Goal: Task Accomplishment & Management: Use online tool/utility

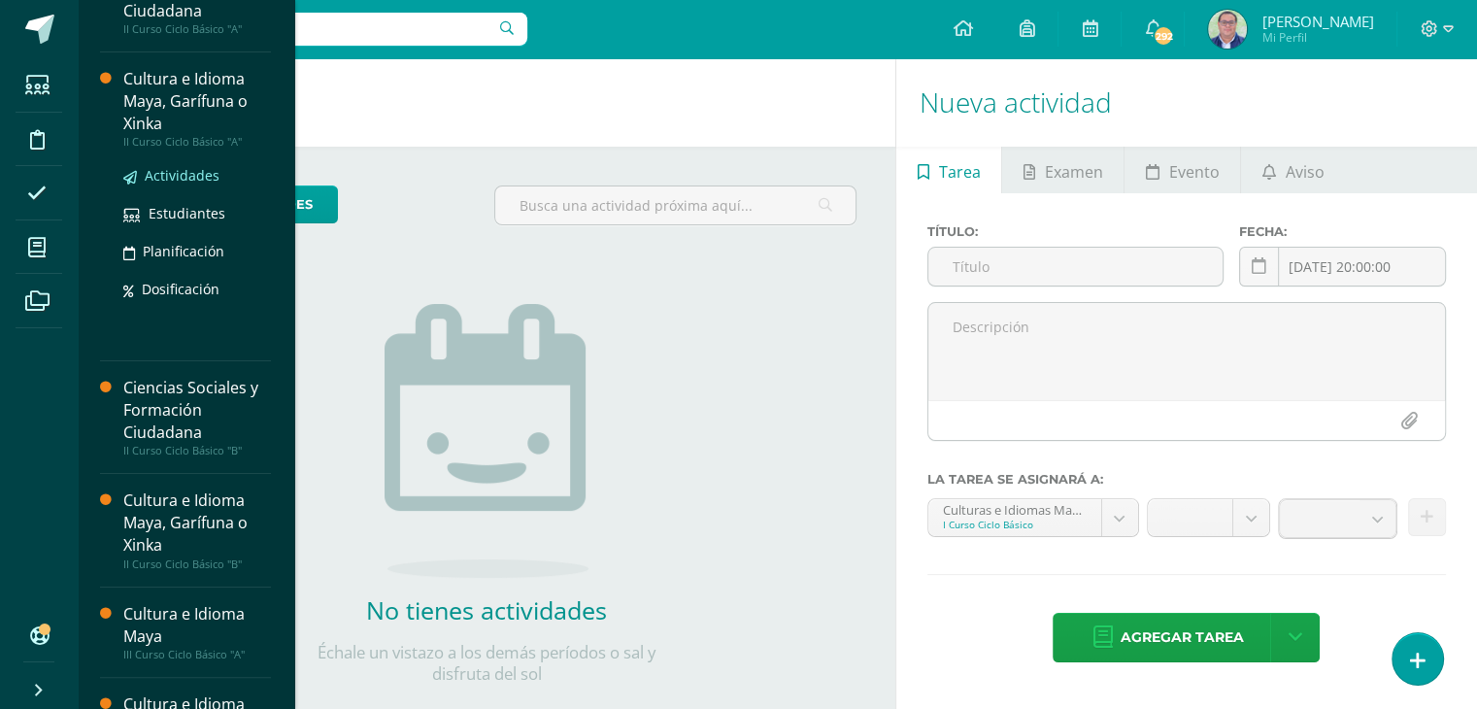
scroll to position [291, 0]
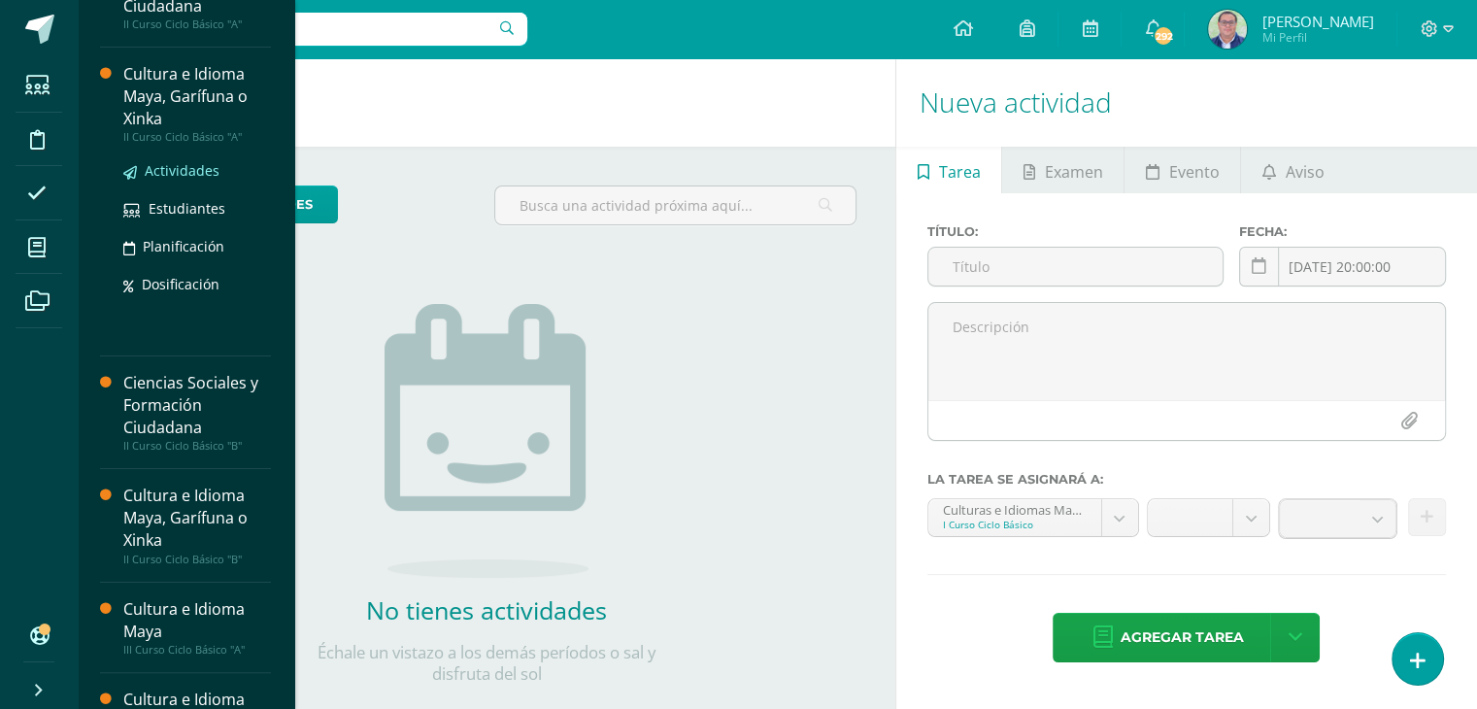
click at [194, 171] on span "Actividades" at bounding box center [182, 170] width 75 height 18
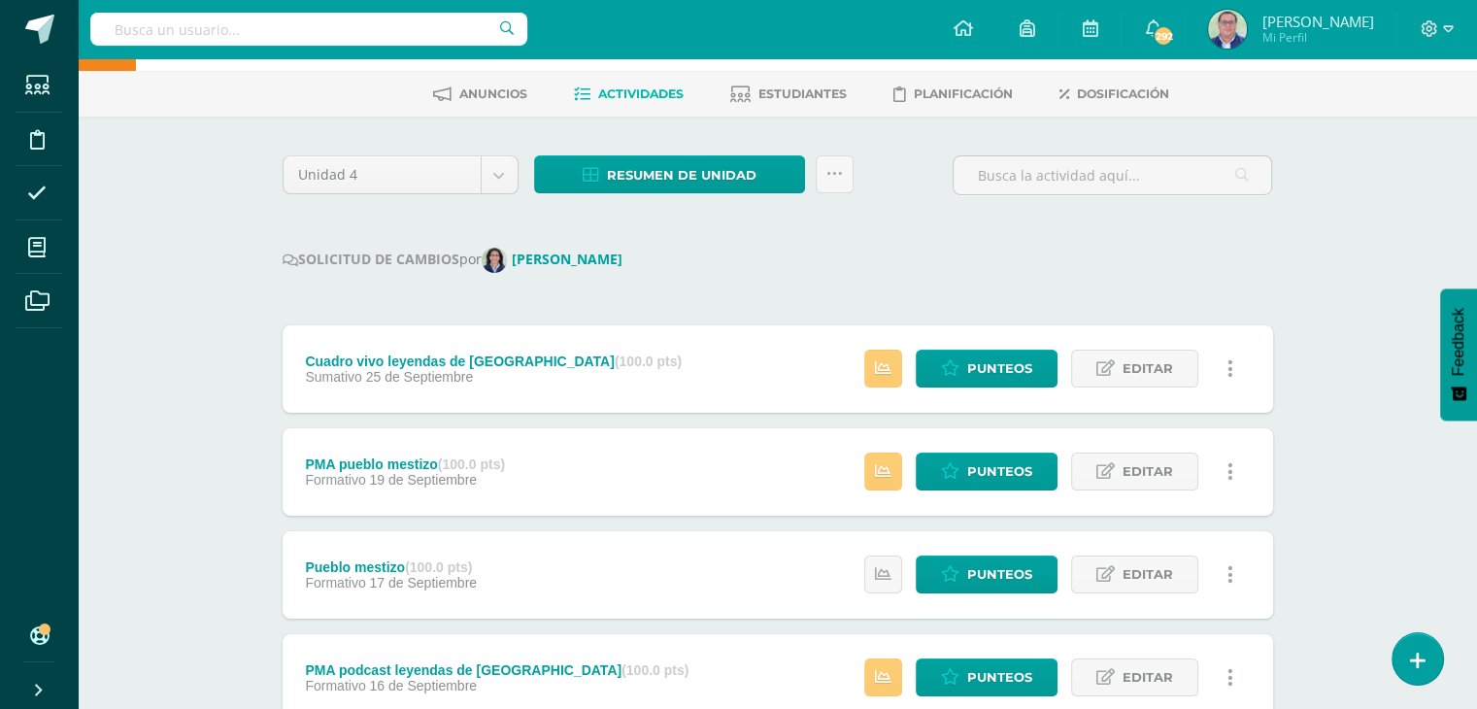
scroll to position [97, 0]
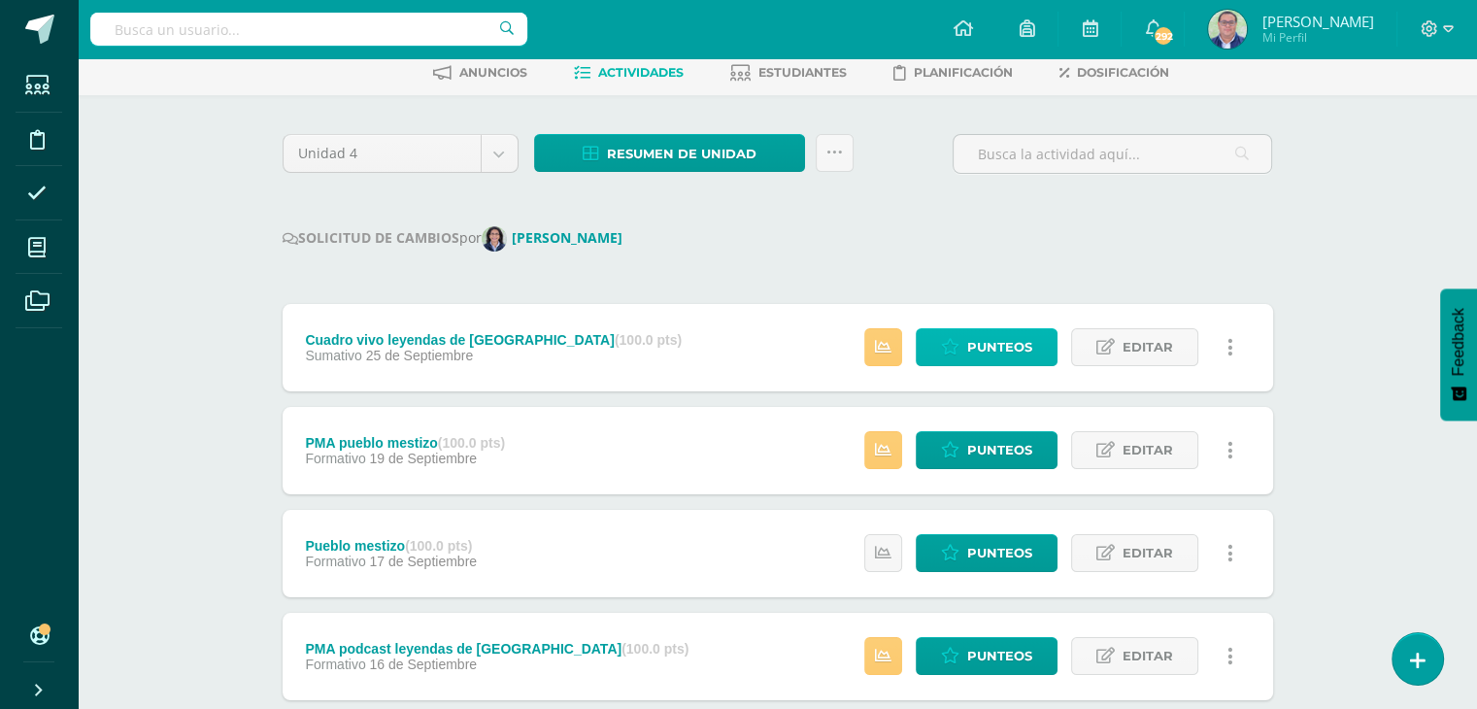
click at [1003, 340] on span "Punteos" at bounding box center [999, 347] width 65 height 36
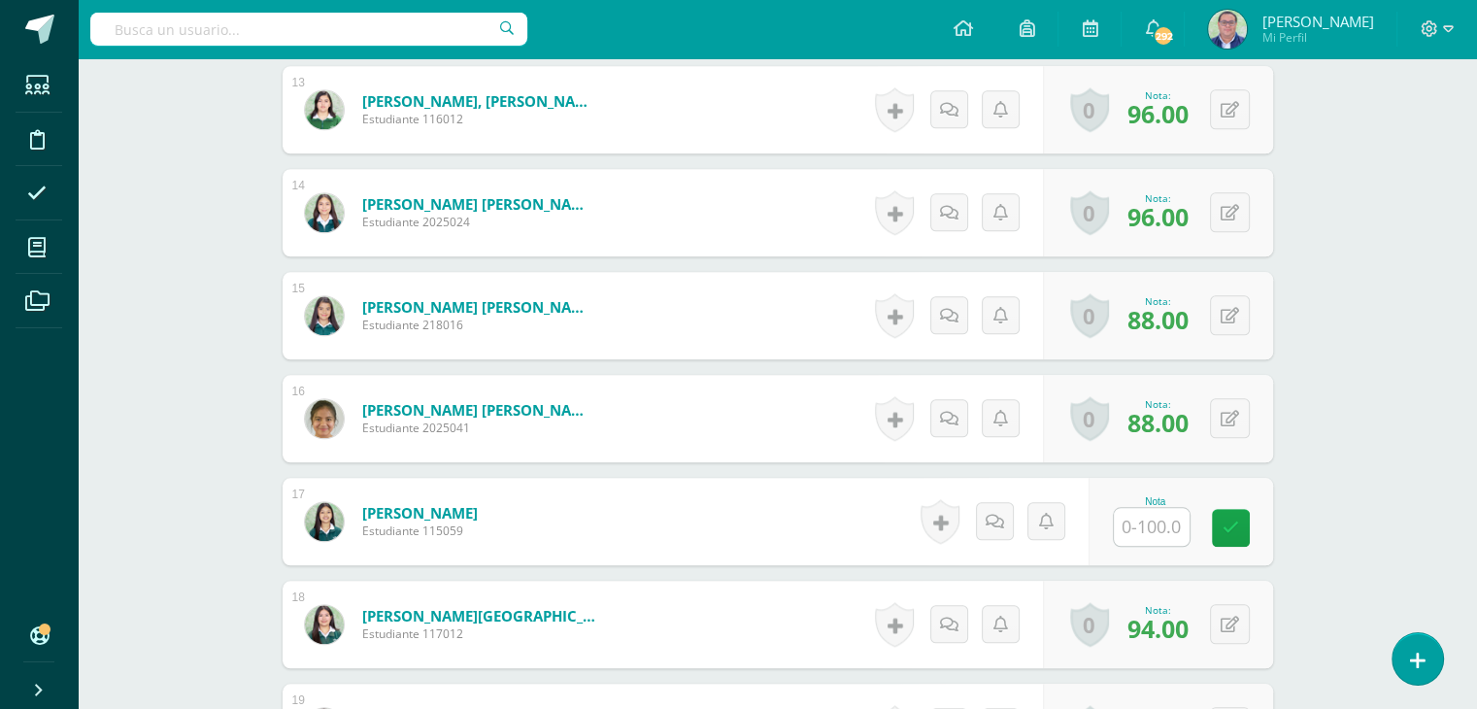
scroll to position [1877, 0]
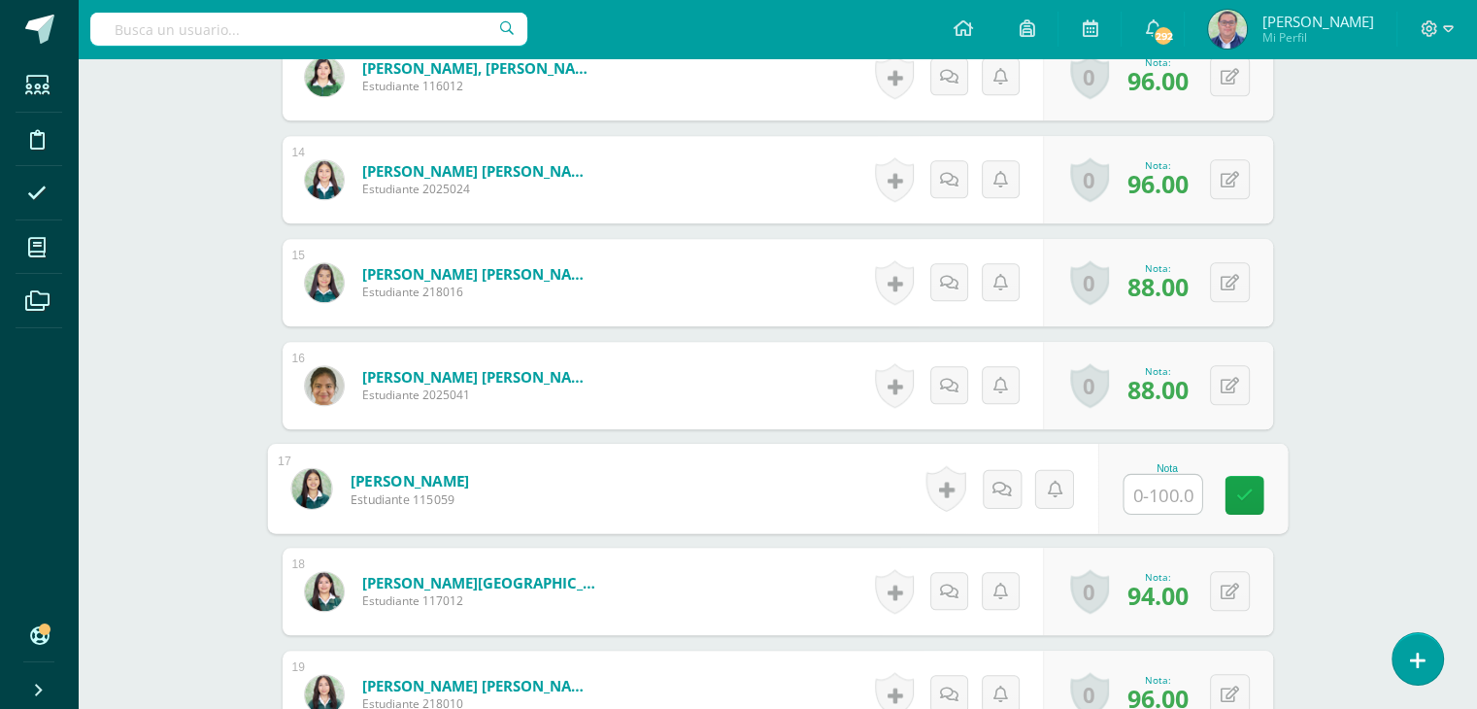
click at [1129, 489] on input "text" at bounding box center [1163, 494] width 78 height 39
type input "80"
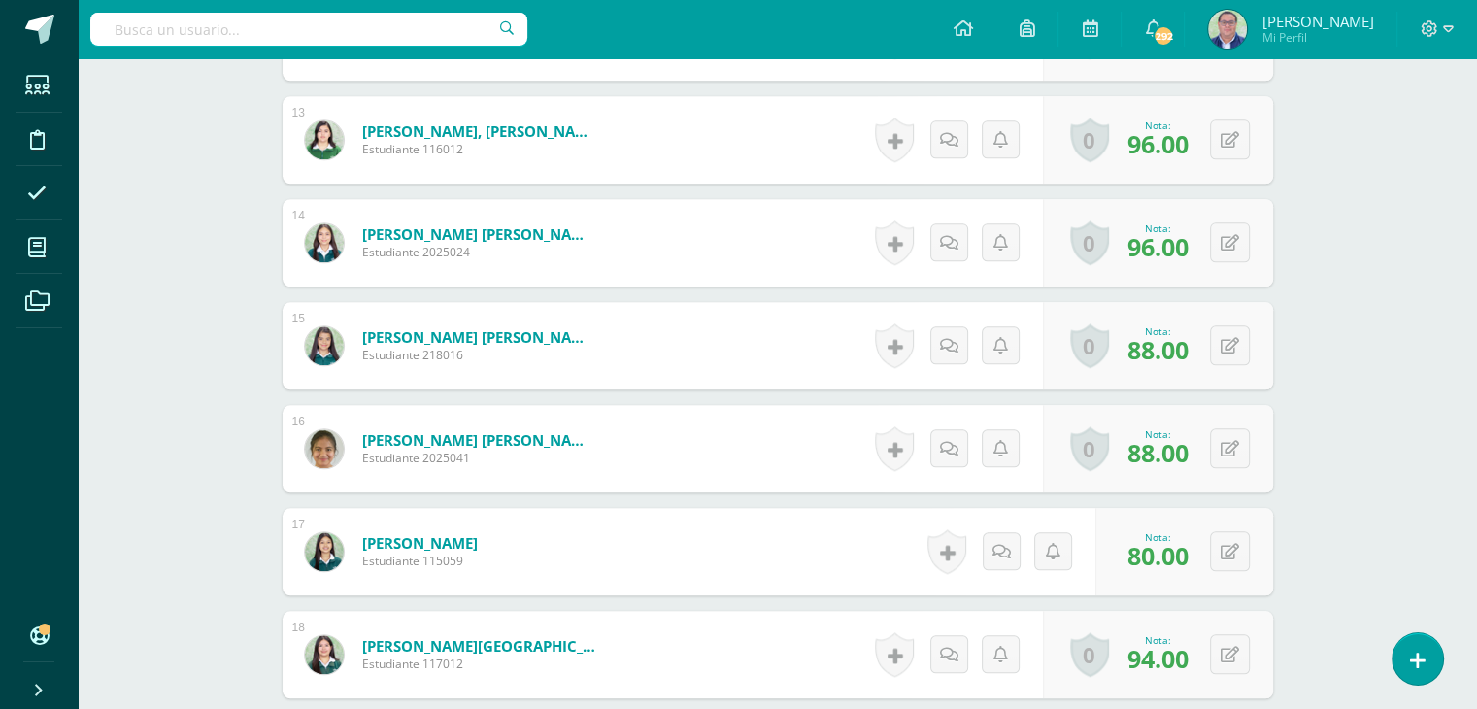
scroll to position [1780, 0]
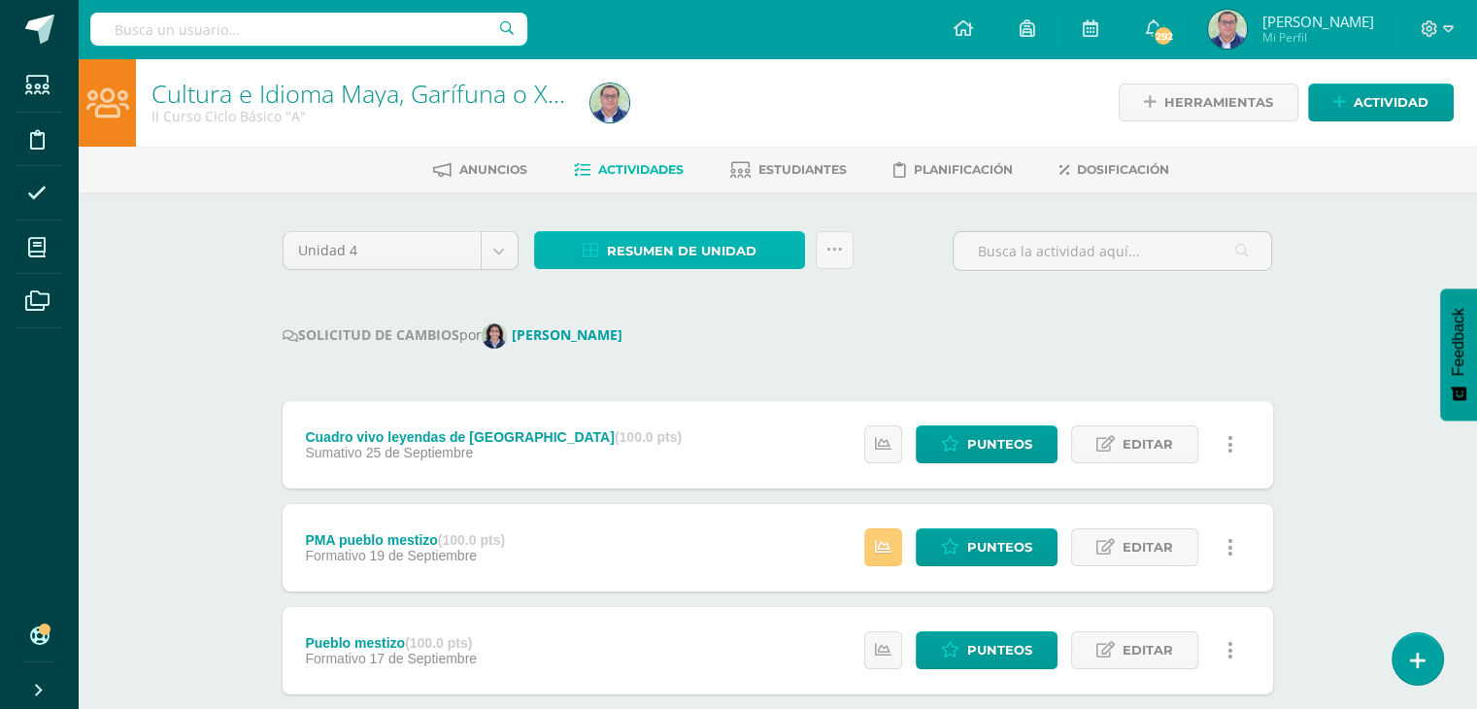
click at [722, 249] on span "Resumen de unidad" at bounding box center [682, 251] width 150 height 36
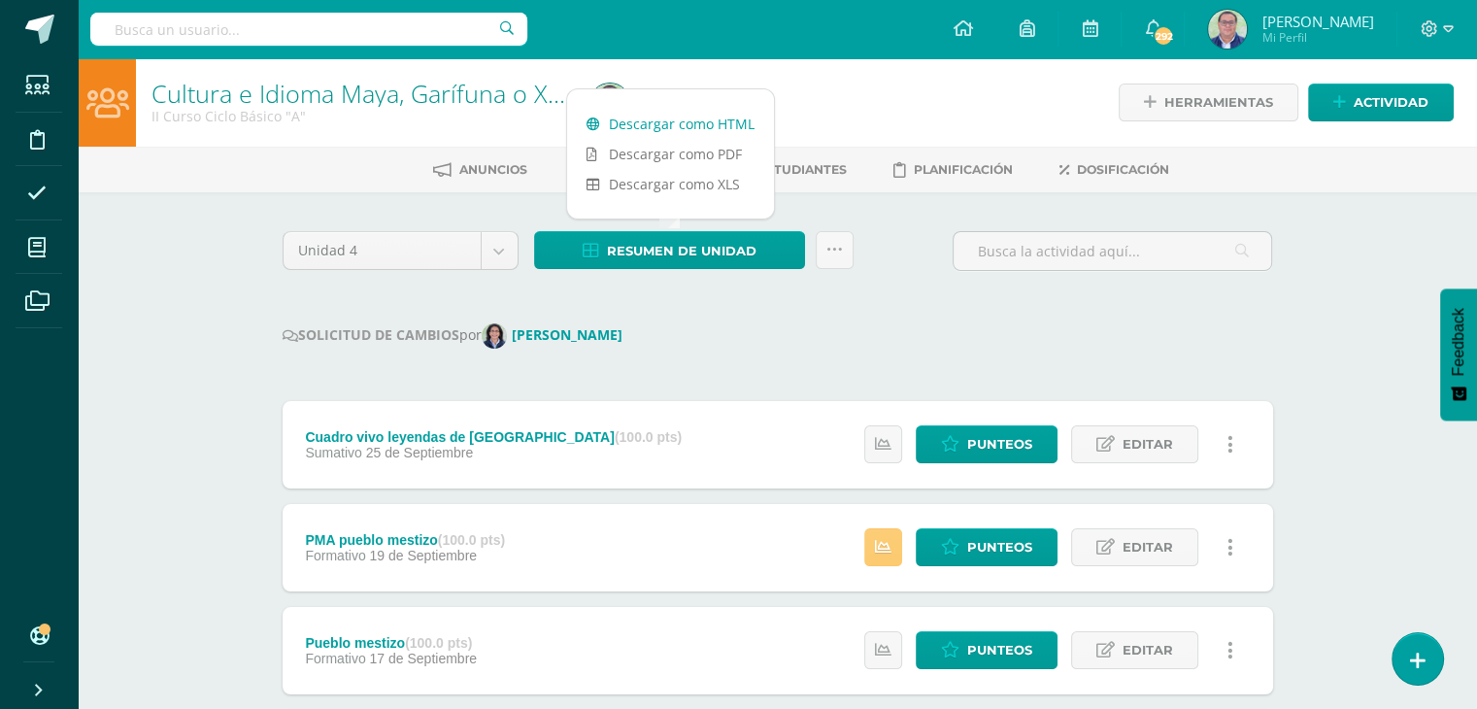
click at [703, 118] on link "Descargar como HTML" at bounding box center [670, 124] width 207 height 30
